Goal: Navigation & Orientation: Find specific page/section

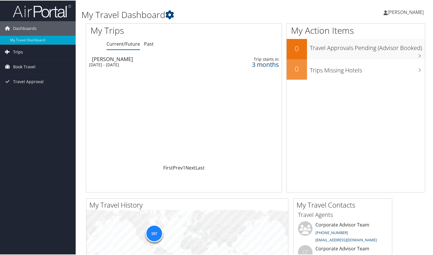
click at [25, 53] on link "Trips" at bounding box center [38, 51] width 76 height 15
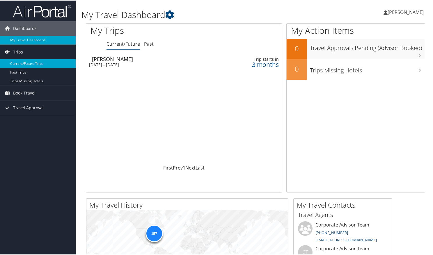
click at [27, 62] on link "Current/Future Trips" at bounding box center [38, 63] width 76 height 9
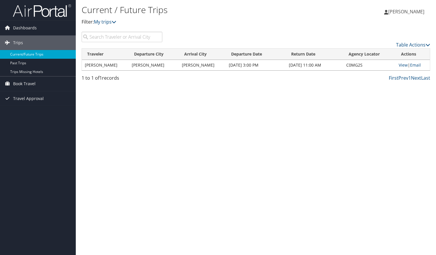
click at [24, 54] on link "Current/Future Trips" at bounding box center [38, 54] width 76 height 9
click at [28, 85] on span "Book Travel" at bounding box center [24, 84] width 22 height 15
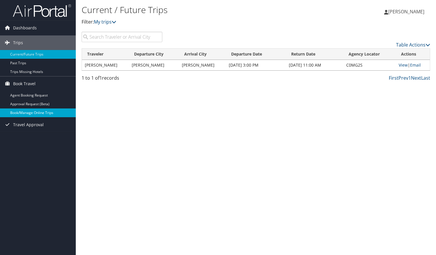
click at [40, 115] on link "Book/Manage Online Trips" at bounding box center [38, 113] width 76 height 9
